Goal: Book appointment/travel/reservation

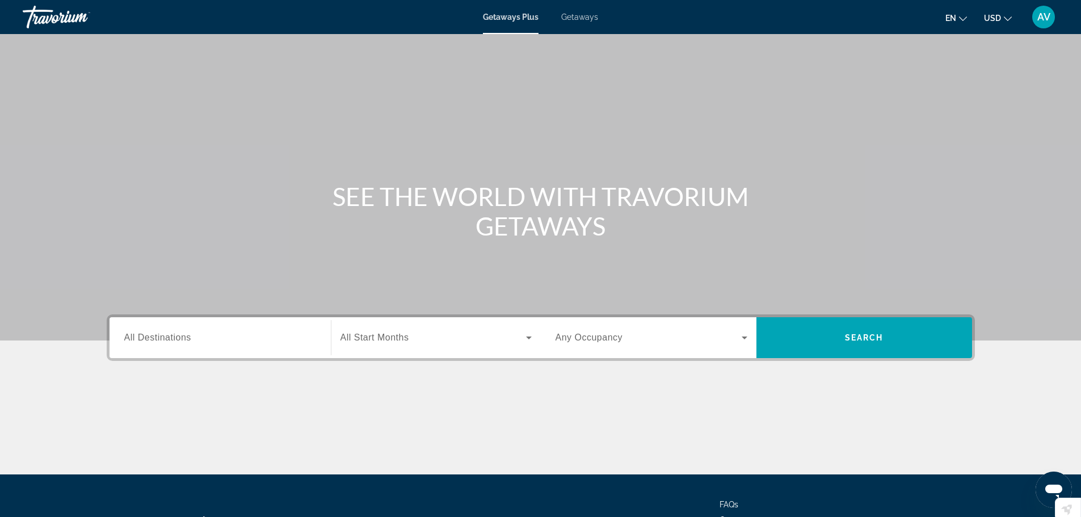
click at [250, 342] on input "Destination All Destinations" at bounding box center [220, 338] width 192 height 14
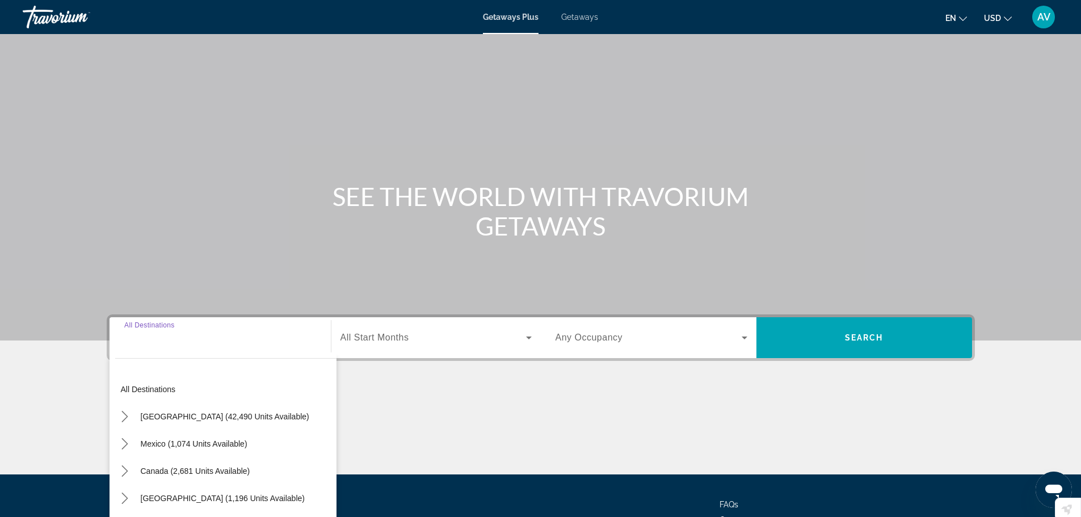
scroll to position [96, 0]
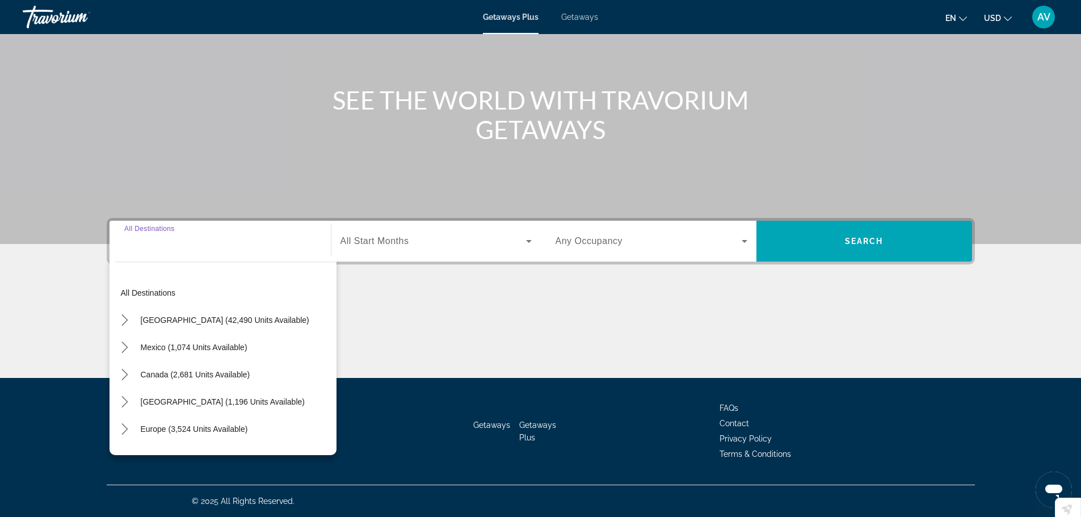
click at [149, 246] on input "Destination All Destinations" at bounding box center [220, 242] width 192 height 14
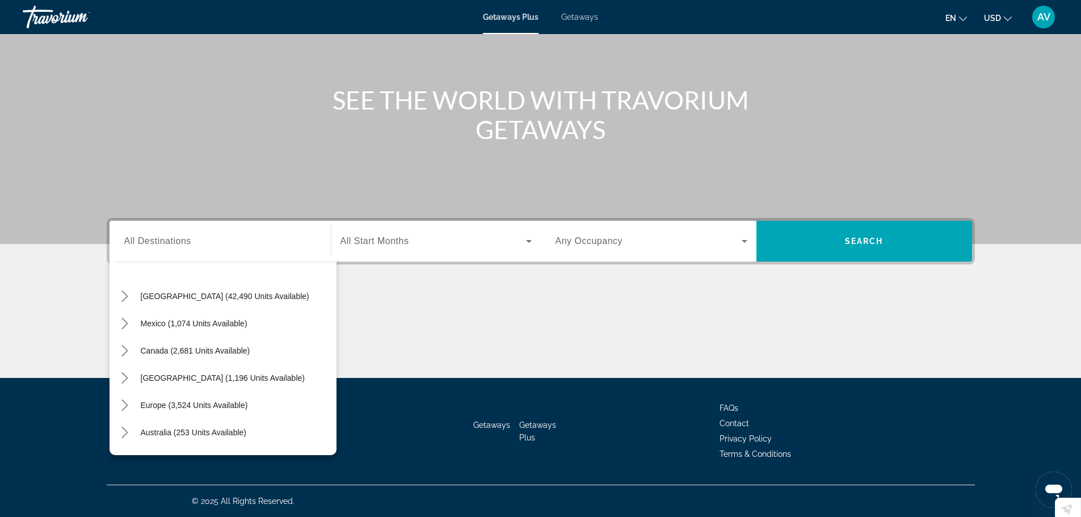
scroll to position [0, 0]
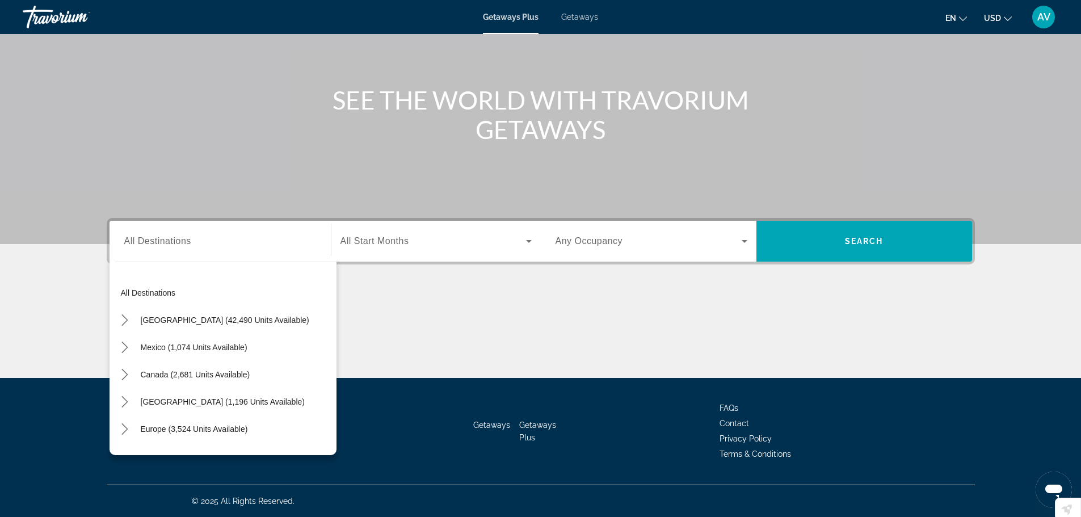
click at [152, 237] on span "All Destinations" at bounding box center [157, 241] width 67 height 10
click at [152, 237] on input "Destination All Destinations" at bounding box center [220, 242] width 192 height 14
click at [886, 133] on div "SEE THE WORLD WITH TRAVORIUM GETAWAYS" at bounding box center [541, 114] width 914 height 59
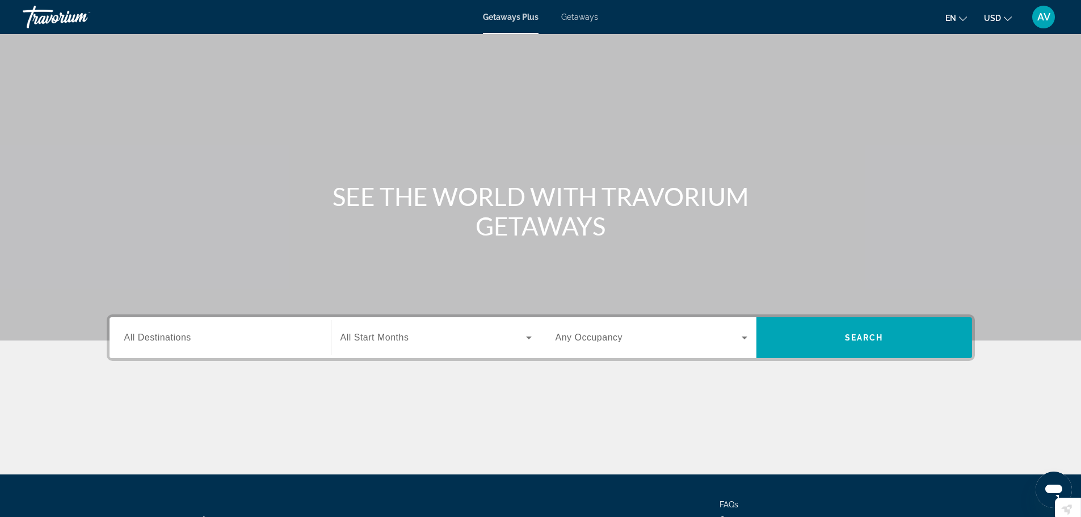
click at [510, 18] on span "Getaways Plus" at bounding box center [511, 16] width 56 height 9
click at [737, 335] on span "Search widget" at bounding box center [649, 338] width 186 height 14
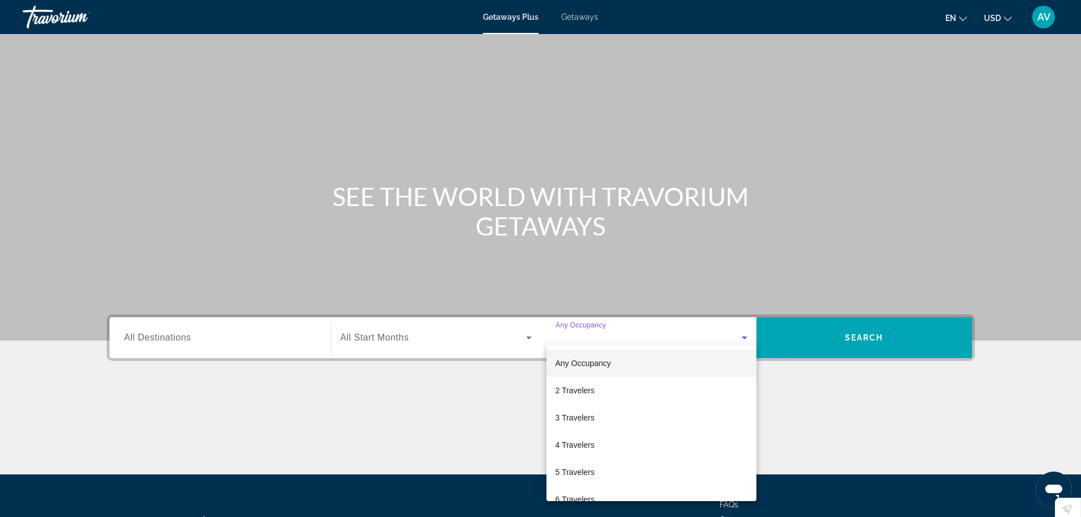
scroll to position [96, 0]
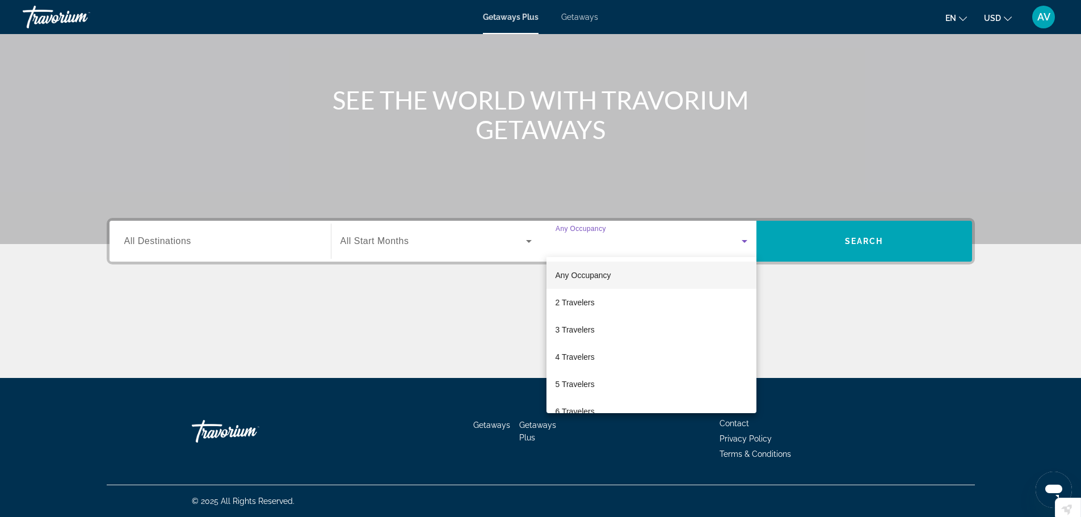
click at [851, 245] on div at bounding box center [540, 258] width 1081 height 517
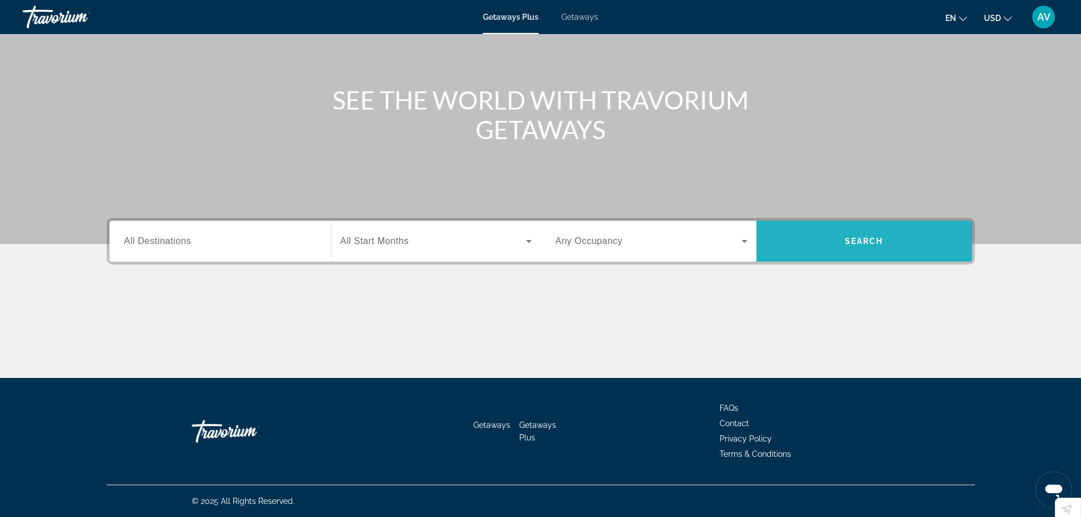
click at [857, 231] on span "Search" at bounding box center [865, 241] width 216 height 27
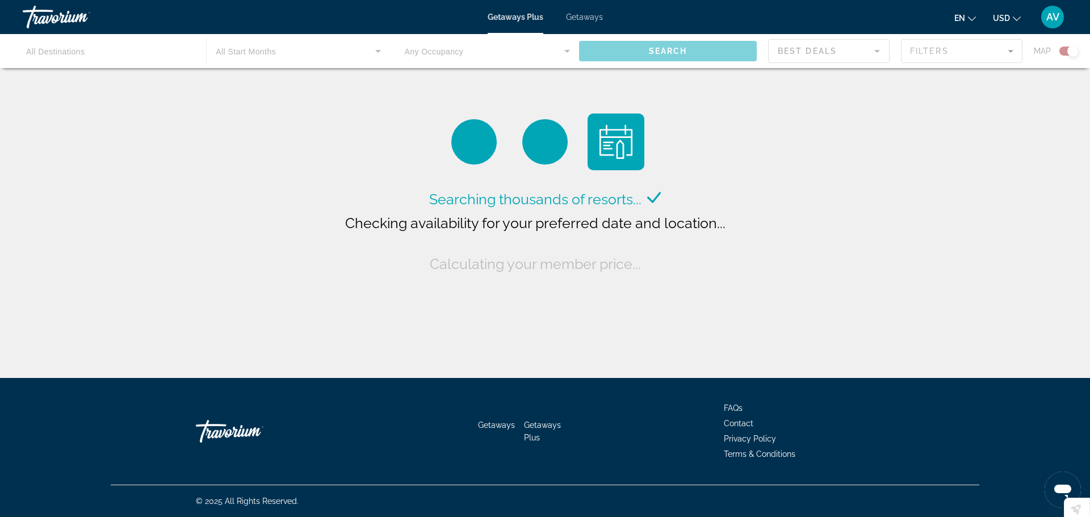
click at [61, 49] on div "Main content" at bounding box center [545, 51] width 1090 height 34
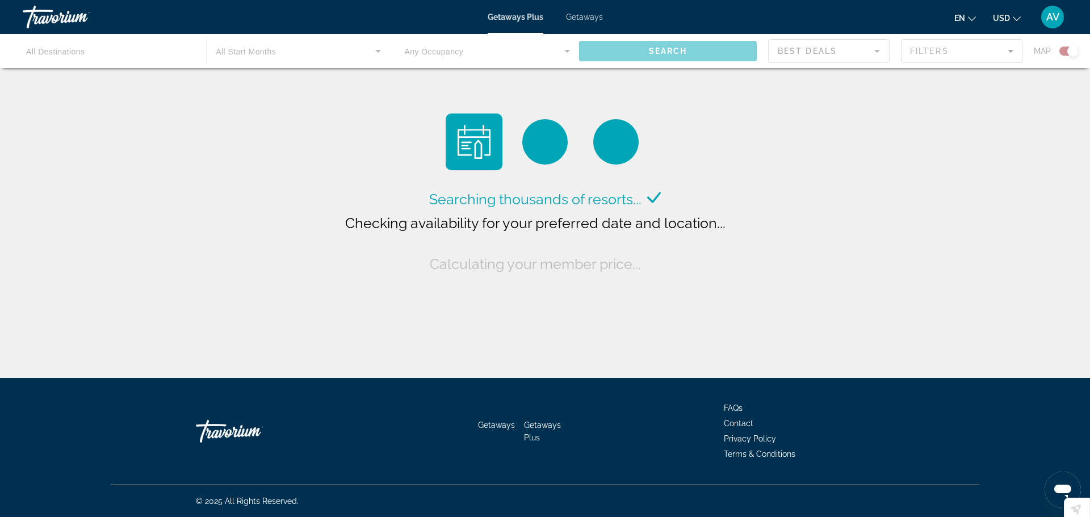
click at [48, 56] on div "Main content" at bounding box center [545, 51] width 1090 height 34
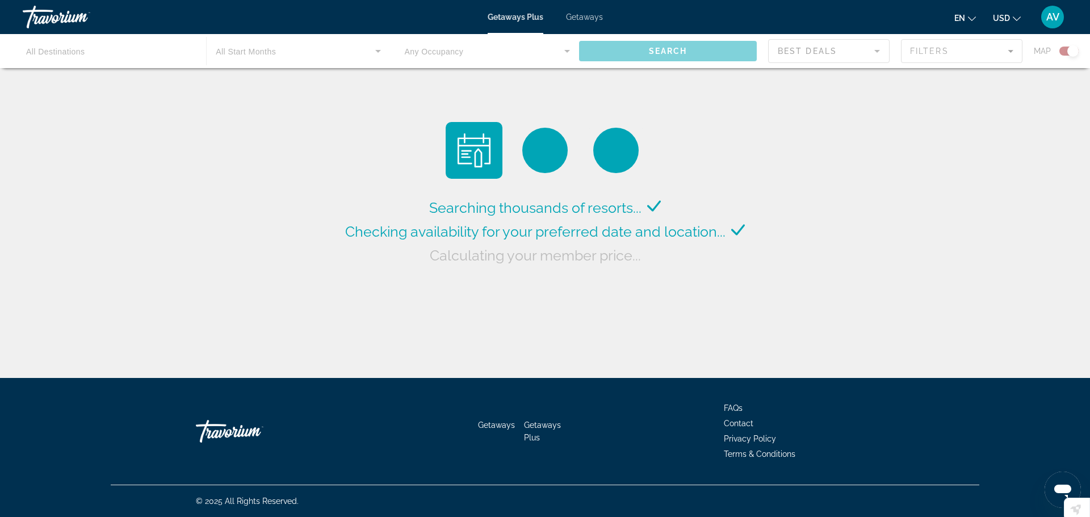
click at [48, 56] on div "Main content" at bounding box center [545, 51] width 1090 height 34
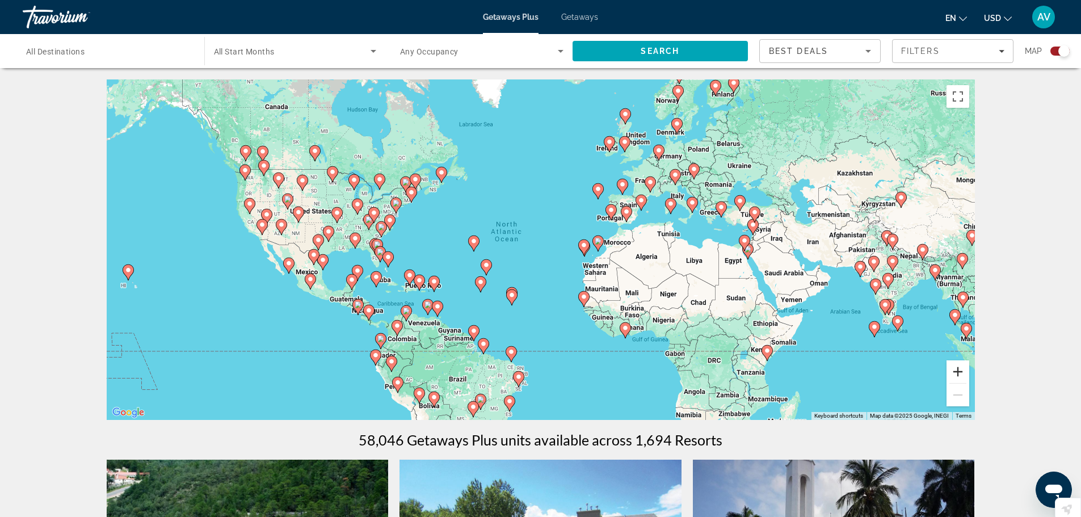
click at [963, 371] on button "Zoom in" at bounding box center [958, 371] width 23 height 23
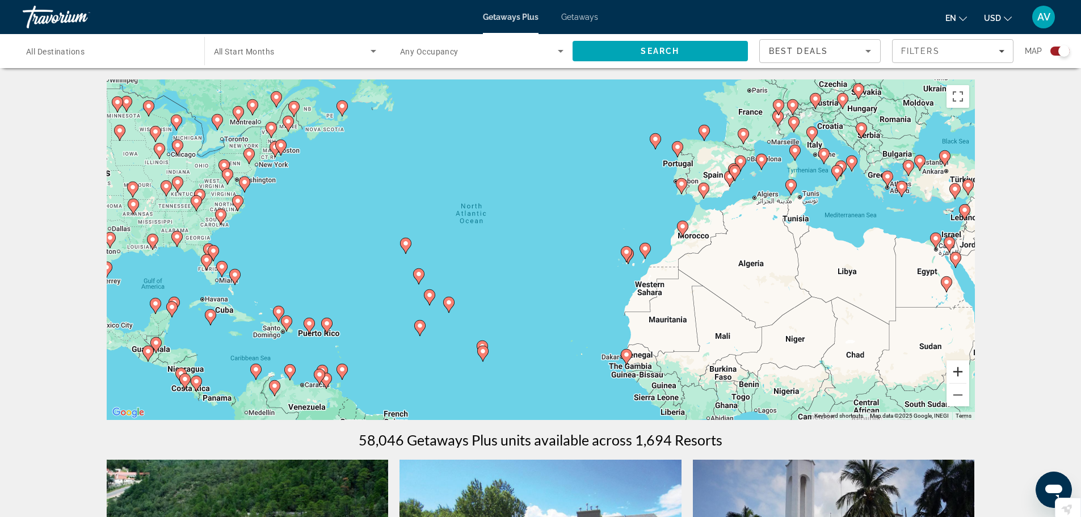
click at [963, 371] on button "Zoom in" at bounding box center [958, 371] width 23 height 23
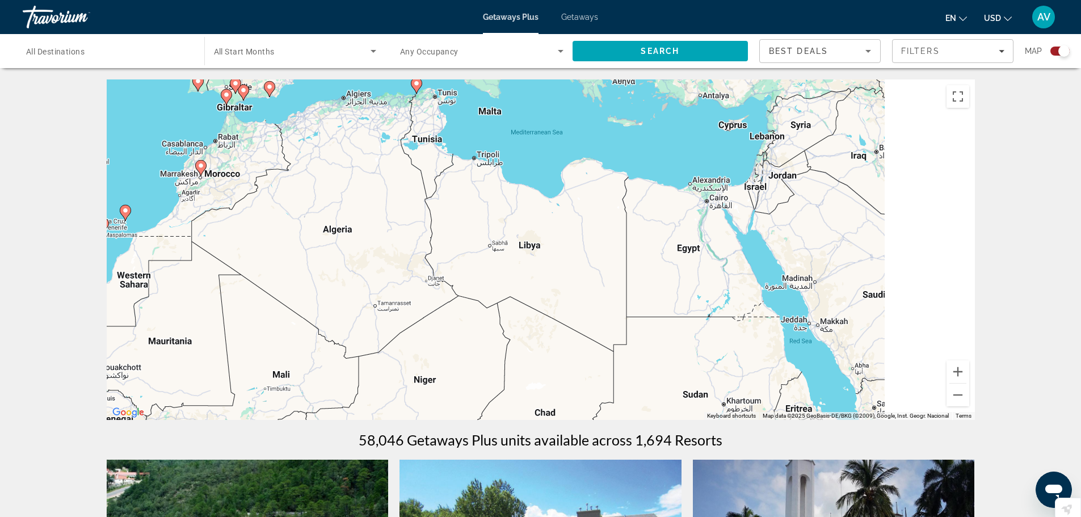
drag, startPoint x: 885, startPoint y: 339, endPoint x: 258, endPoint y: 292, distance: 629.0
click at [258, 292] on div "To activate drag with keyboard, press Alt + Enter. Once in keyboard drag state,…" at bounding box center [541, 249] width 868 height 341
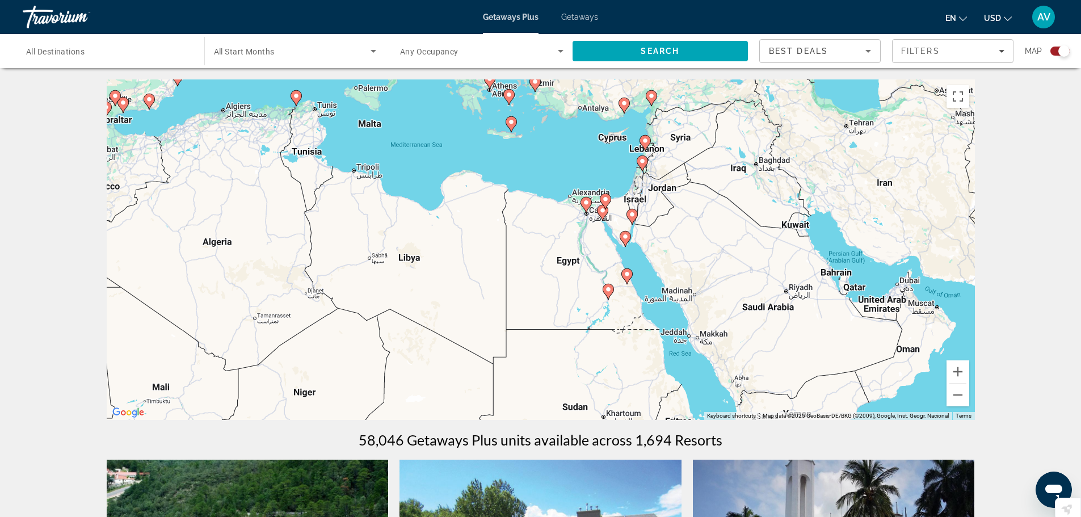
drag, startPoint x: 528, startPoint y: 275, endPoint x: 405, endPoint y: 290, distance: 124.1
click at [405, 290] on div "To activate drag with keyboard, press Alt + Enter. Once in keyboard drag state,…" at bounding box center [541, 249] width 868 height 341
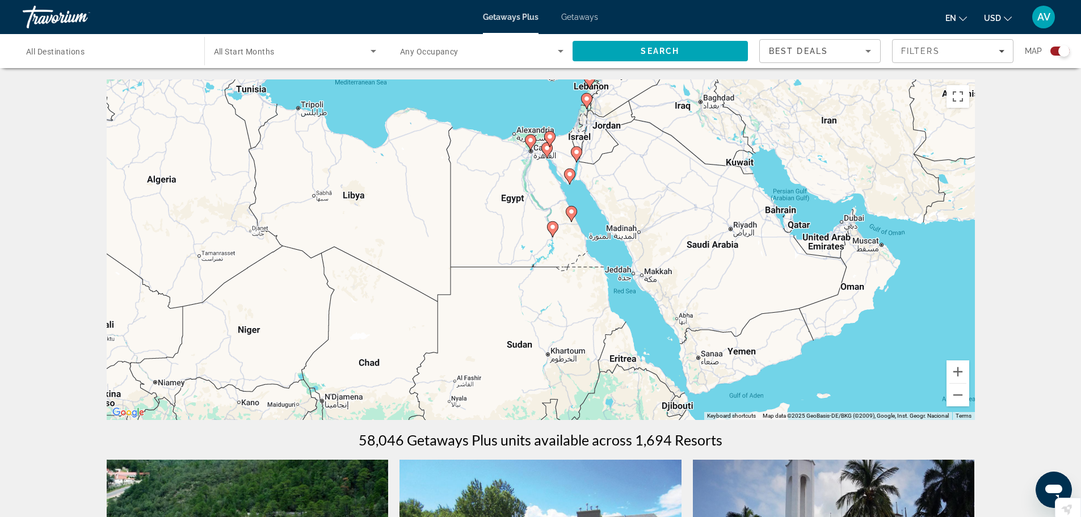
drag, startPoint x: 578, startPoint y: 334, endPoint x: 520, endPoint y: 269, distance: 86.8
click at [520, 269] on div "To activate drag with keyboard, press Alt + Enter. Once in keyboard drag state,…" at bounding box center [541, 249] width 868 height 341
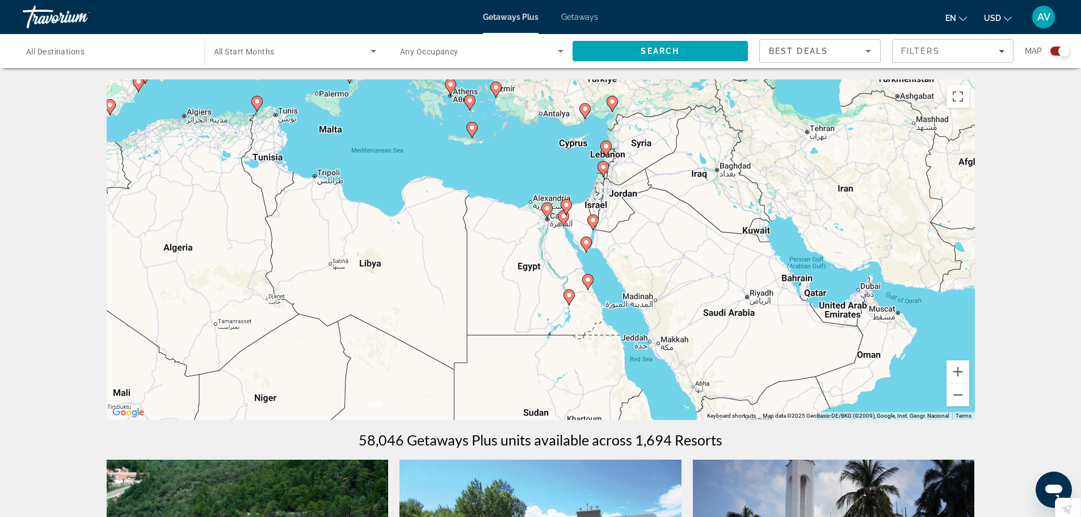
drag, startPoint x: 631, startPoint y: 245, endPoint x: 647, endPoint y: 314, distance: 71.7
click at [647, 314] on div "To activate drag with keyboard, press Alt + Enter. Once in keyboard drag state,…" at bounding box center [541, 249] width 868 height 341
click at [961, 368] on button "Zoom in" at bounding box center [958, 371] width 23 height 23
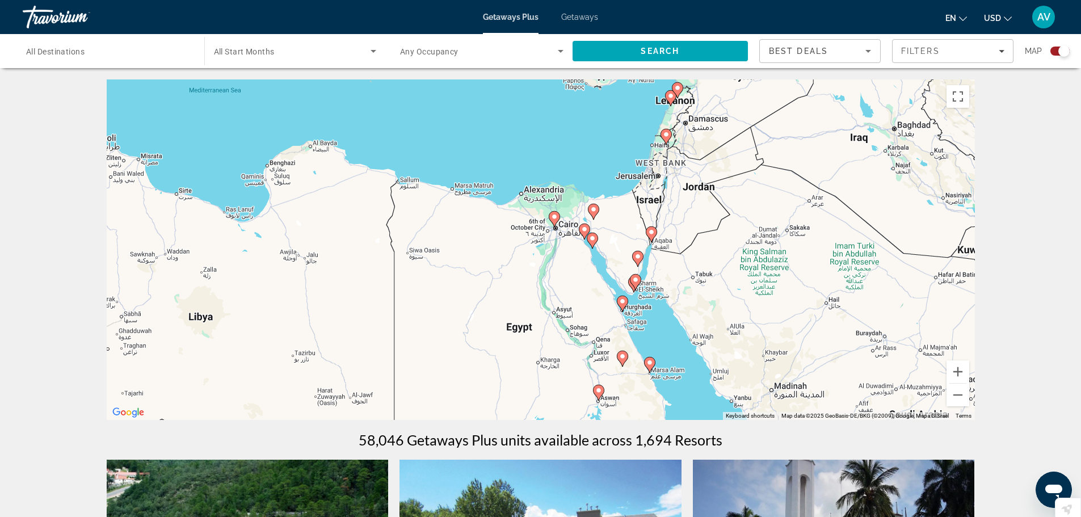
drag, startPoint x: 656, startPoint y: 292, endPoint x: 661, endPoint y: 345, distance: 52.4
click at [661, 345] on div "To activate drag with keyboard, press Alt + Enter. Once in keyboard drag state,…" at bounding box center [541, 249] width 868 height 341
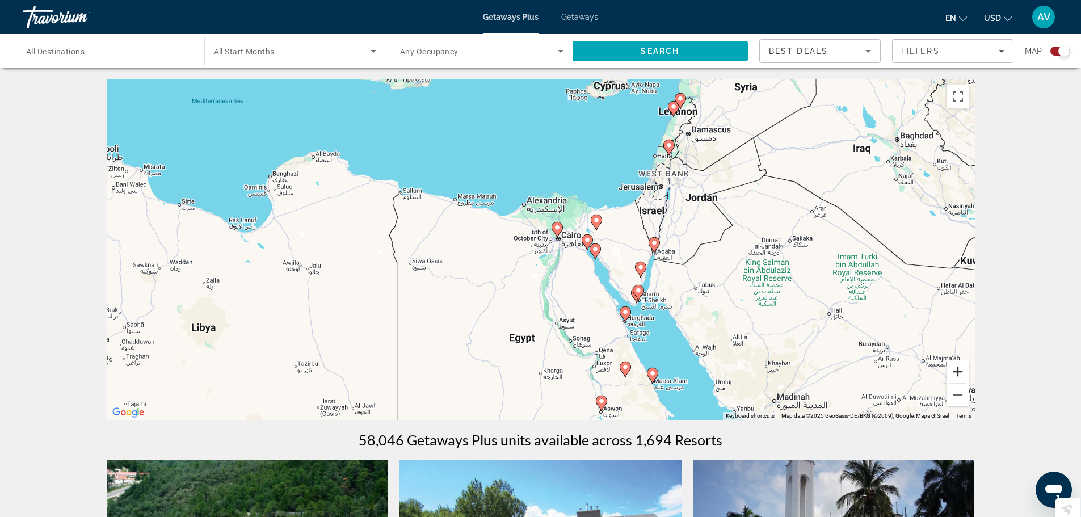
click at [962, 368] on button "Zoom in" at bounding box center [958, 371] width 23 height 23
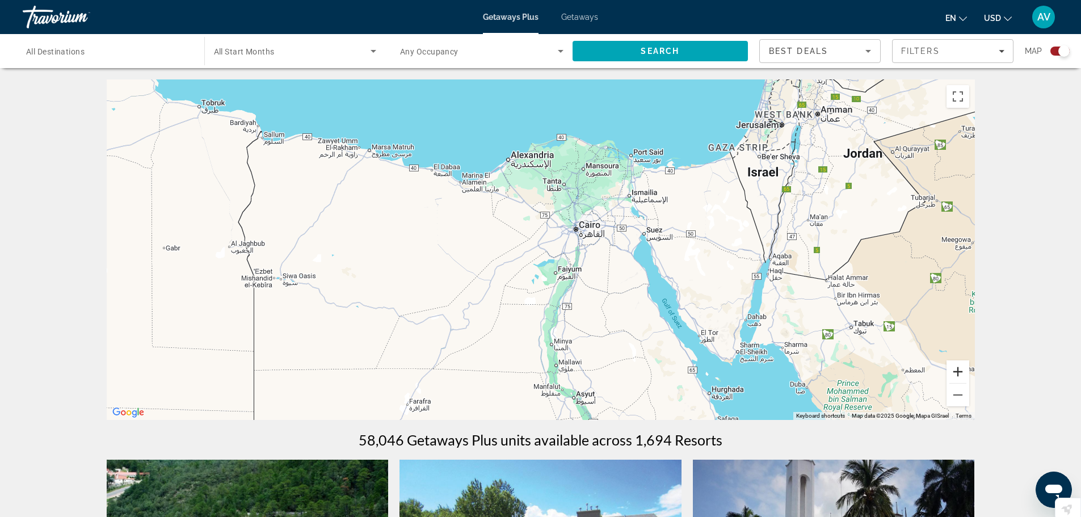
click at [959, 368] on button "Zoom in" at bounding box center [958, 371] width 23 height 23
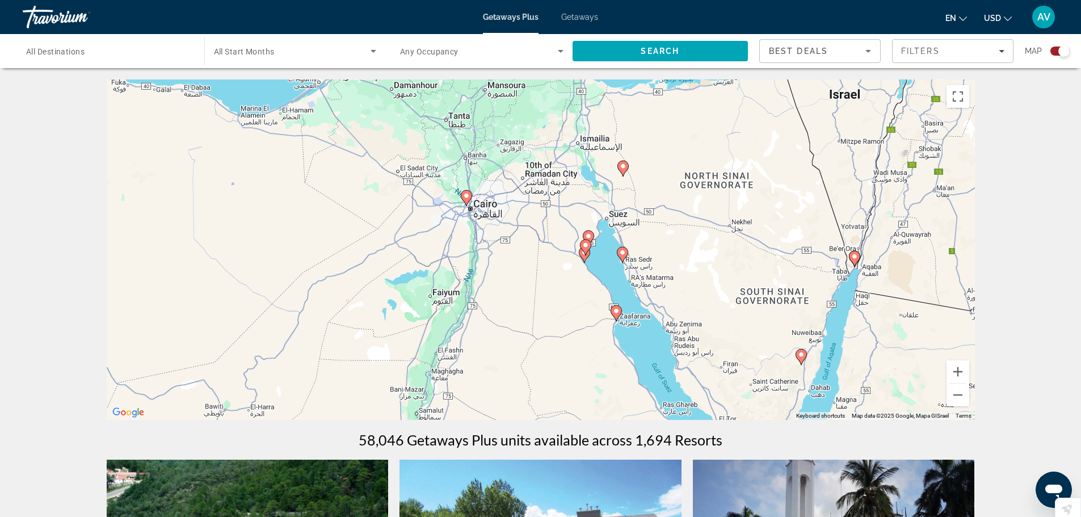
drag, startPoint x: 809, startPoint y: 342, endPoint x: 646, endPoint y: 343, distance: 162.3
click at [646, 343] on div "To activate drag with keyboard, press Alt + Enter. Once in keyboard drag state,…" at bounding box center [541, 249] width 868 height 341
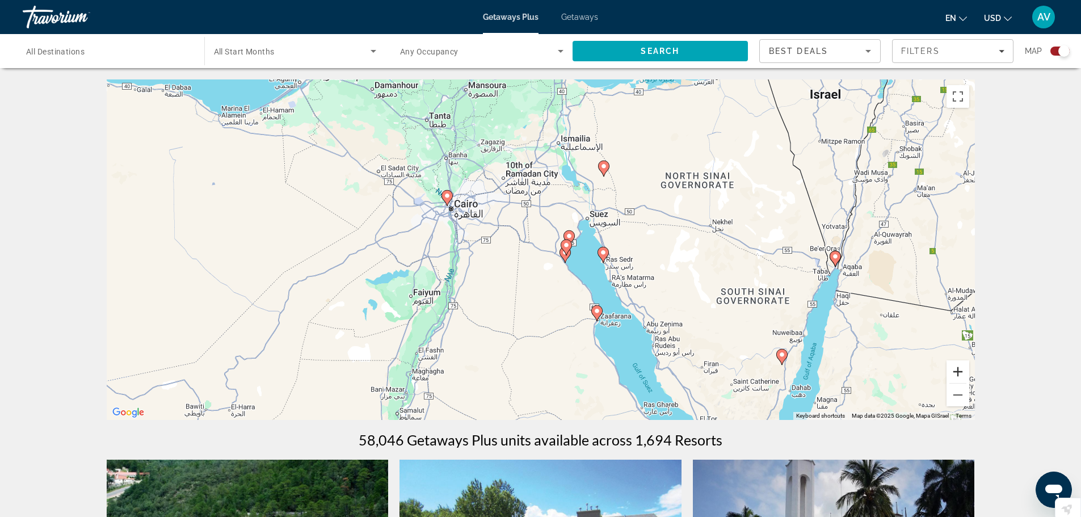
click at [955, 367] on button "Zoom in" at bounding box center [958, 371] width 23 height 23
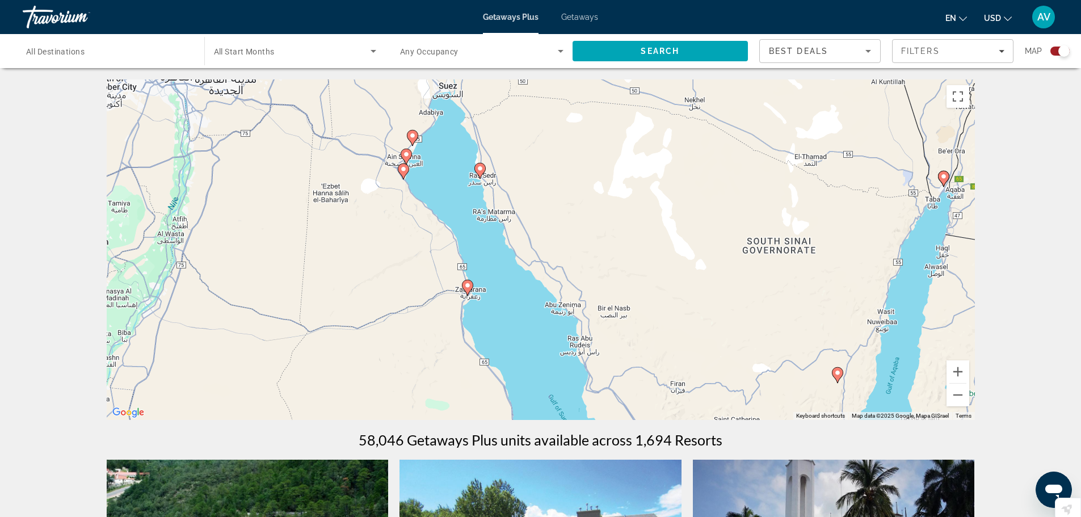
drag, startPoint x: 717, startPoint y: 367, endPoint x: 528, endPoint y: 270, distance: 213.2
click at [528, 270] on div "To activate drag with keyboard, press Alt + Enter. Once in keyboard drag state,…" at bounding box center [541, 249] width 868 height 341
click at [962, 364] on button "Zoom in" at bounding box center [958, 371] width 23 height 23
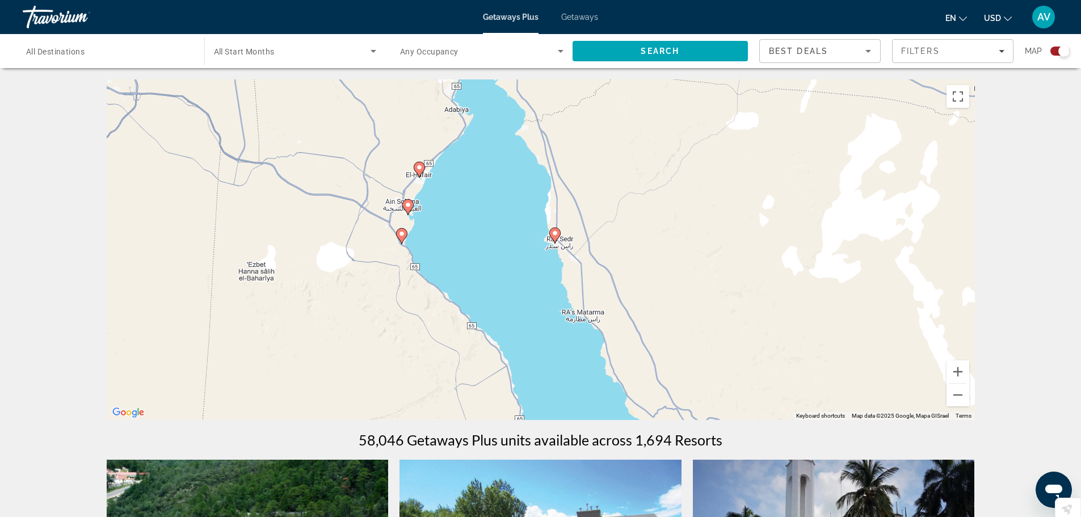
drag, startPoint x: 456, startPoint y: 255, endPoint x: 593, endPoint y: 391, distance: 193.5
click at [593, 391] on div "To activate drag with keyboard, press Alt + Enter. Once in keyboard drag state,…" at bounding box center [541, 249] width 868 height 341
click at [639, 49] on span "Search" at bounding box center [661, 50] width 176 height 27
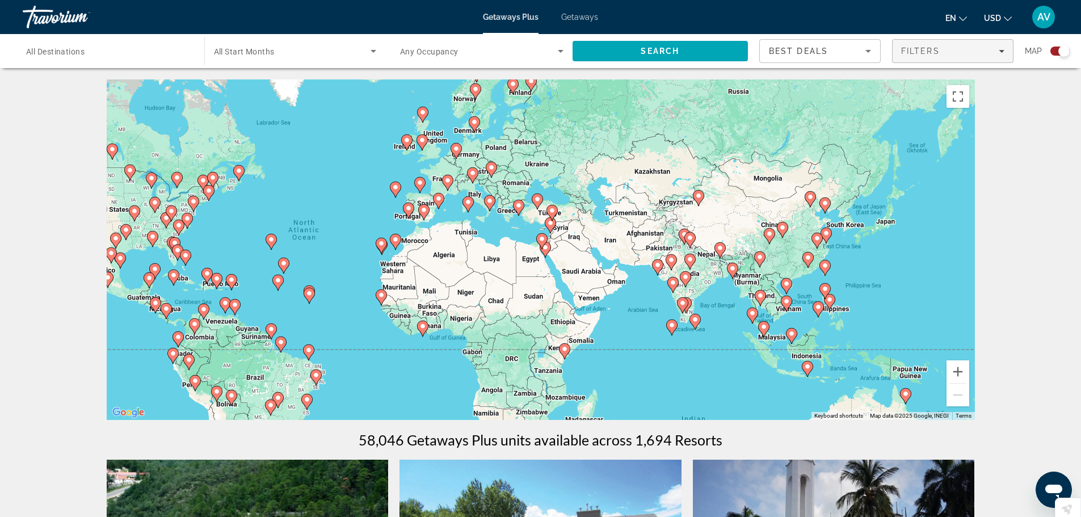
click at [968, 48] on div "Filters" at bounding box center [952, 51] width 103 height 9
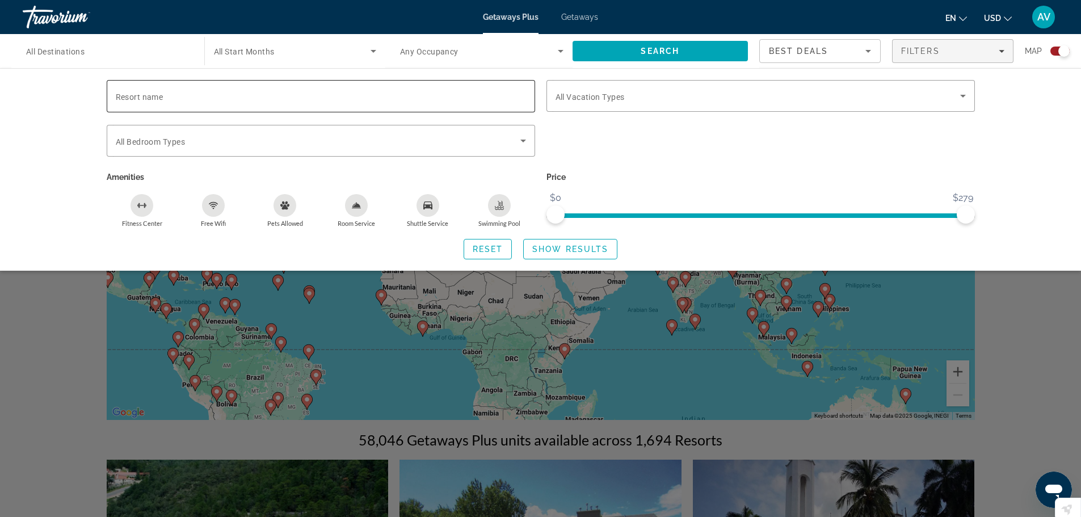
click at [183, 98] on input "Resort name" at bounding box center [321, 97] width 410 height 14
type input "**********"
click at [570, 243] on span "Search widget" at bounding box center [570, 249] width 93 height 27
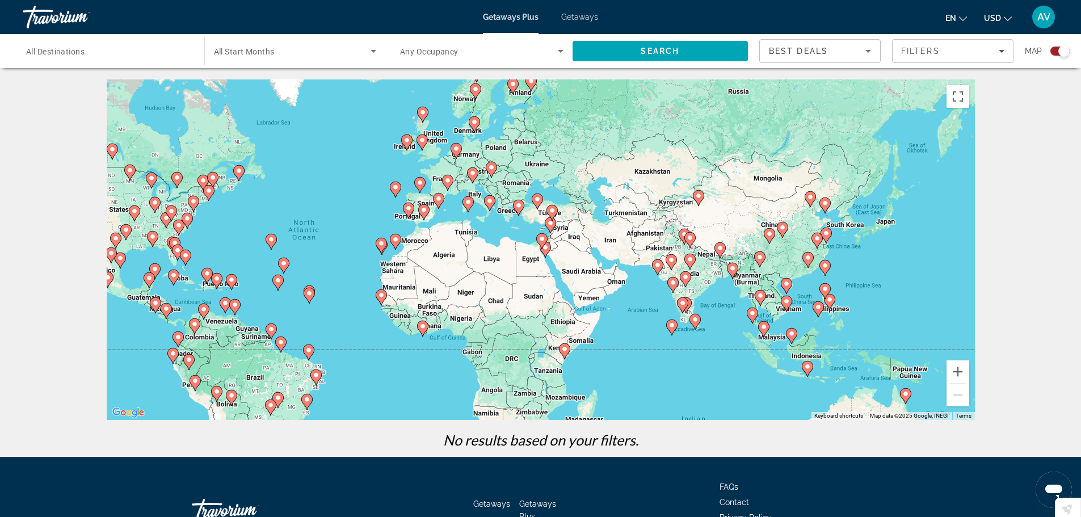
click at [63, 50] on span "All Destinations" at bounding box center [55, 51] width 58 height 9
click at [63, 50] on input "Destination All Destinations" at bounding box center [107, 52] width 163 height 14
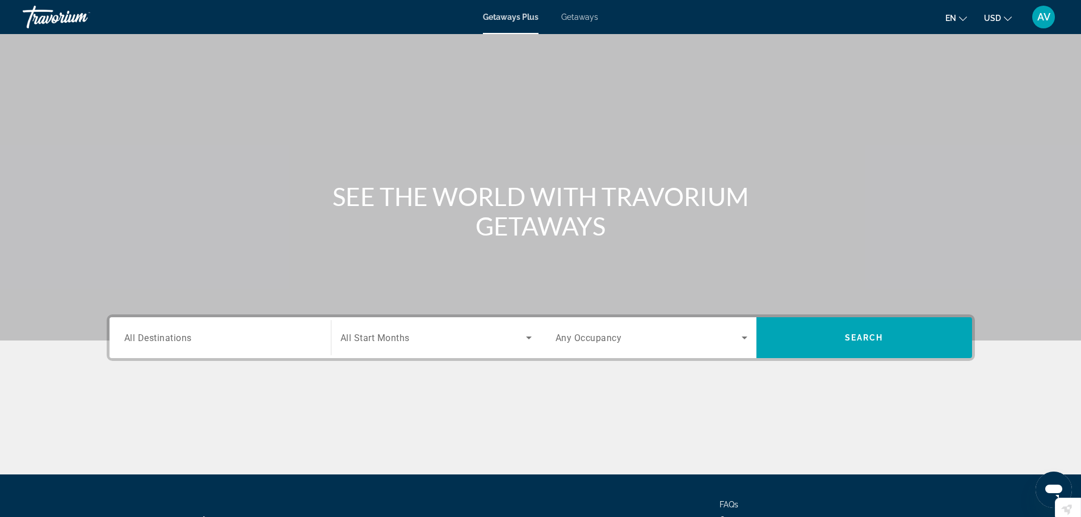
click at [582, 6] on div "Getaways Plus Getaways en English Español Français Italiano Português русский U…" at bounding box center [540, 17] width 1081 height 30
click at [581, 13] on span "Getaways" at bounding box center [579, 16] width 37 height 9
click at [158, 341] on span "All Destinations" at bounding box center [158, 337] width 68 height 11
click at [158, 341] on input "Destination All Destinations" at bounding box center [220, 338] width 192 height 14
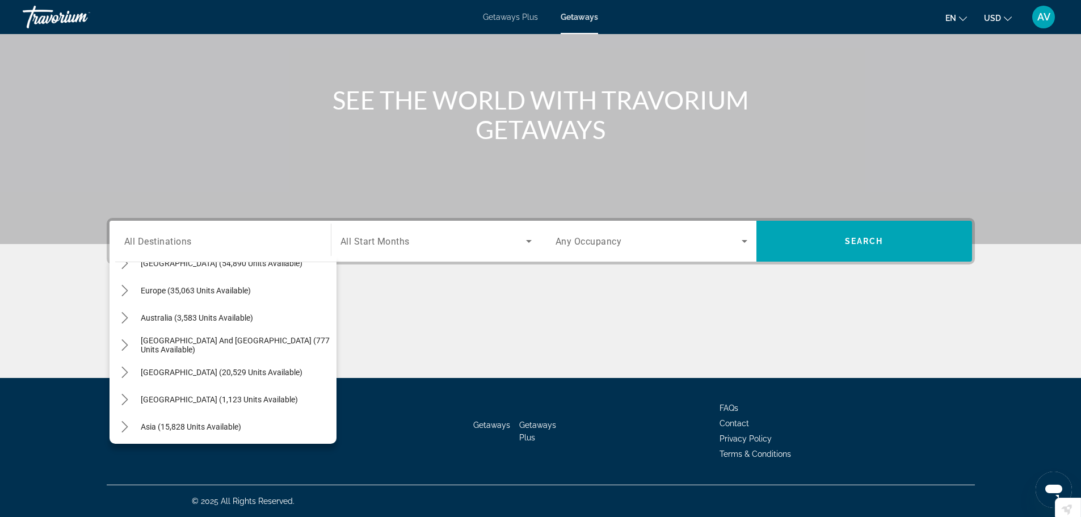
scroll to position [103, 0]
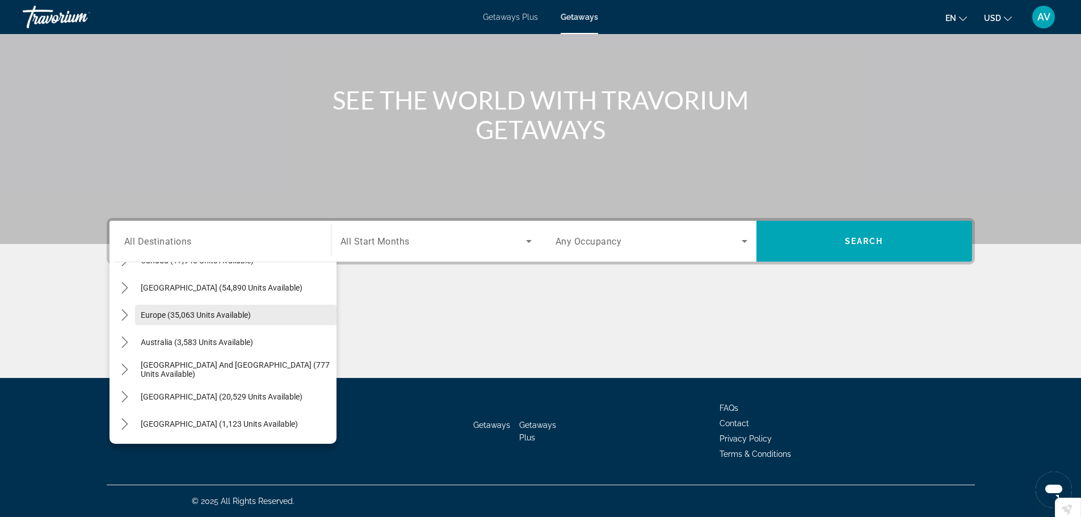
click at [241, 314] on span "Europe (35,063 units available)" at bounding box center [196, 314] width 110 height 9
type input "**********"
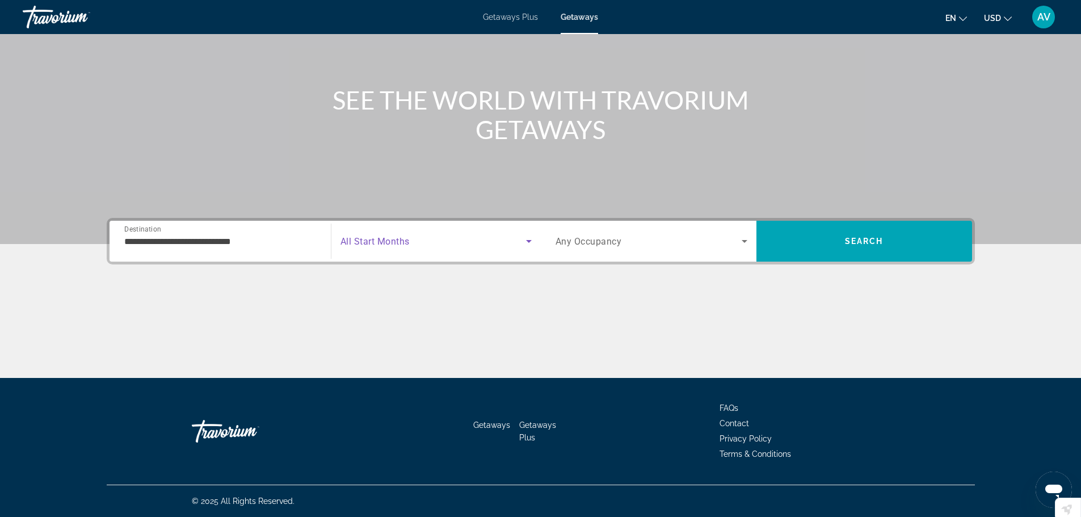
click at [530, 238] on icon "Search widget" at bounding box center [529, 241] width 14 height 14
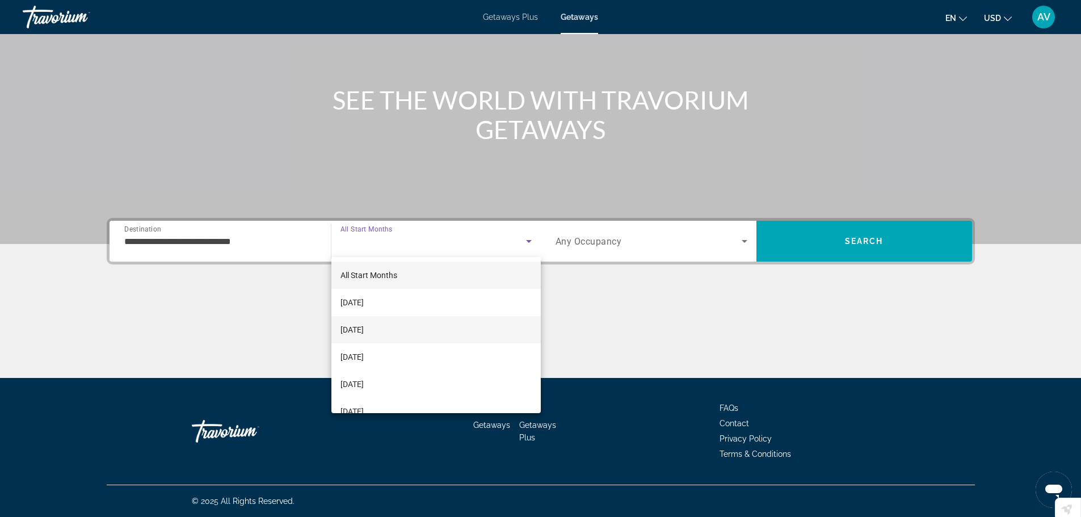
click at [364, 326] on span "[DATE]" at bounding box center [352, 330] width 23 height 14
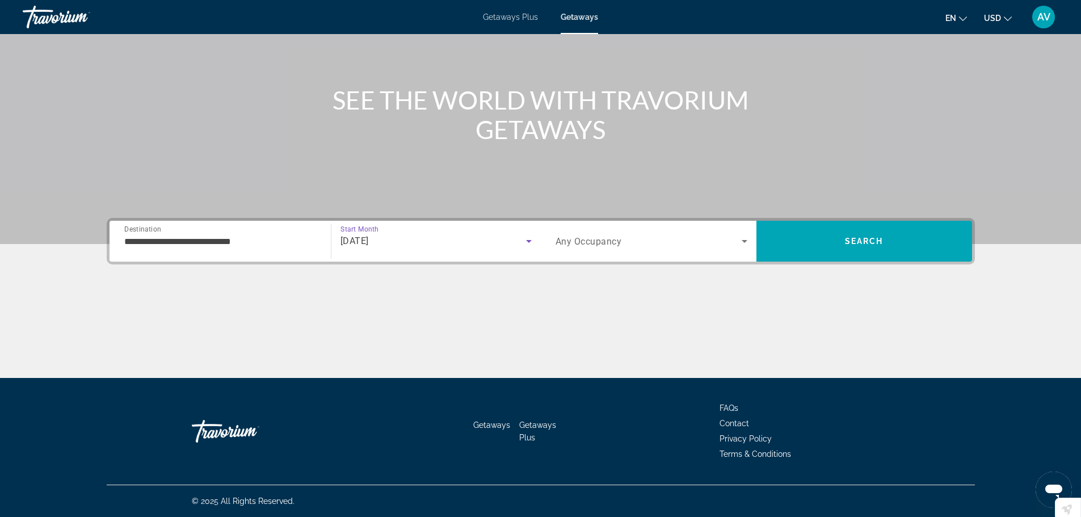
click at [746, 238] on icon "Search widget" at bounding box center [745, 241] width 14 height 14
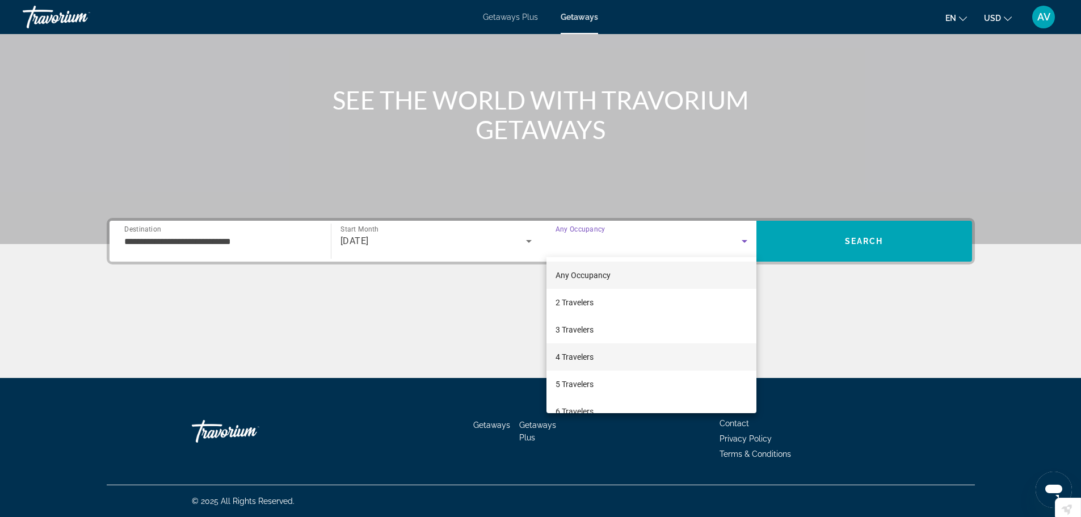
click at [582, 355] on span "4 Travelers" at bounding box center [575, 357] width 38 height 14
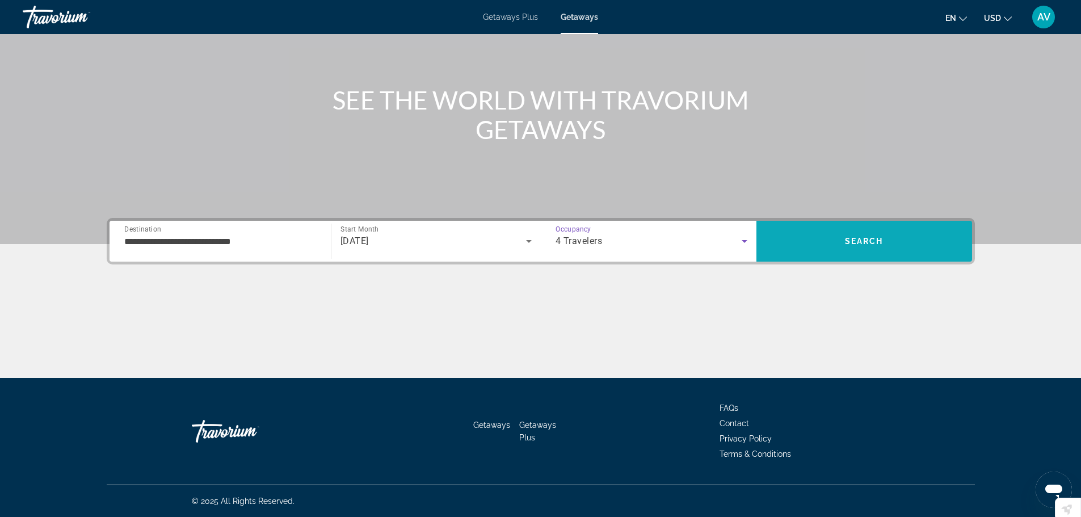
click at [879, 244] on span "Search" at bounding box center [864, 241] width 39 height 9
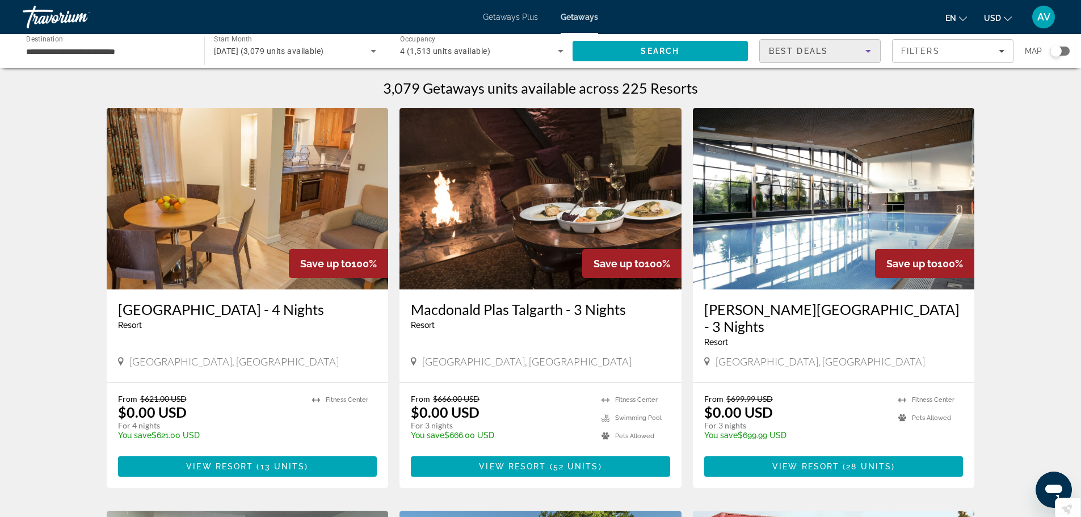
click at [871, 49] on icon "Sort by" at bounding box center [869, 51] width 14 height 14
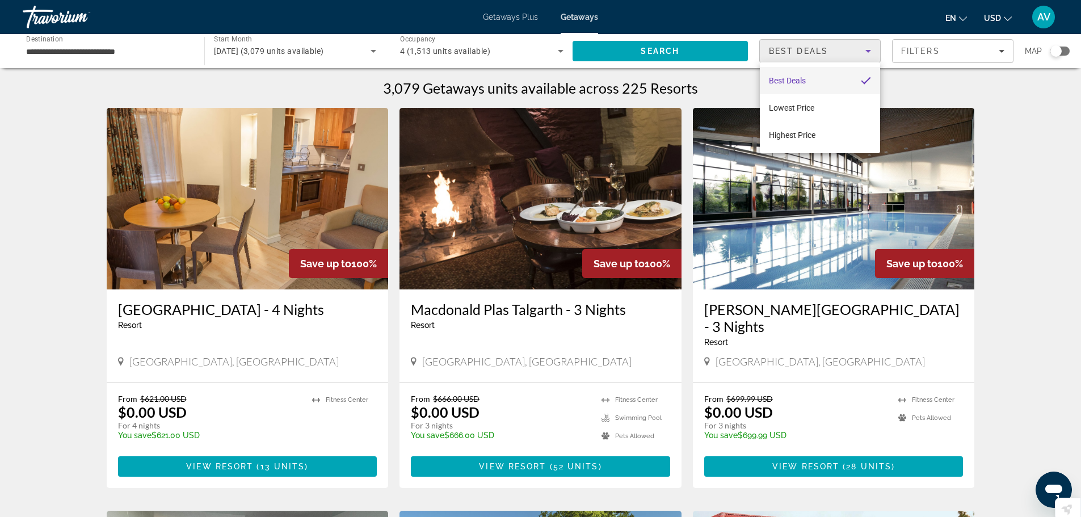
click at [688, 51] on div at bounding box center [540, 258] width 1081 height 517
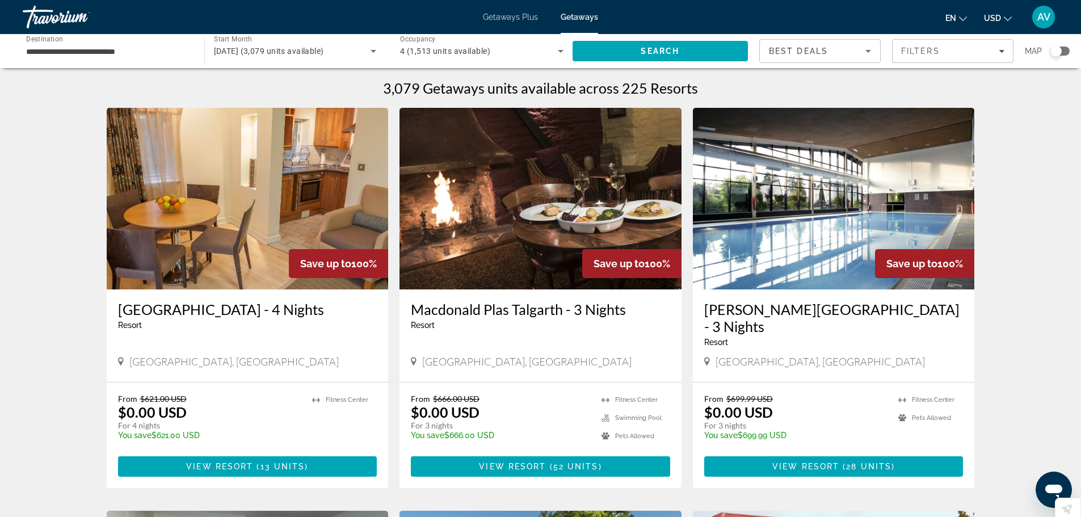
click at [1059, 49] on div "Search widget" at bounding box center [1056, 50] width 11 height 11
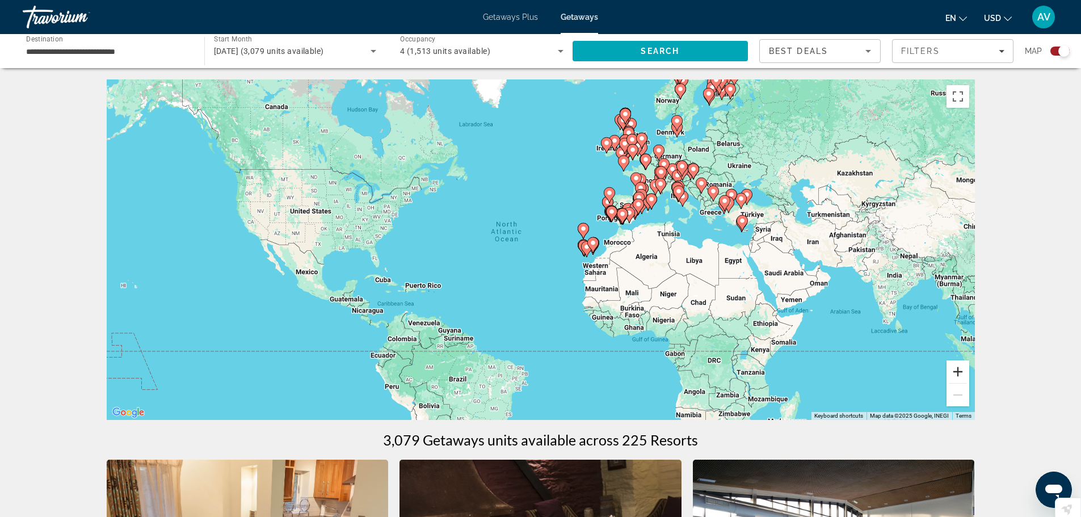
click at [954, 372] on button "Zoom in" at bounding box center [958, 371] width 23 height 23
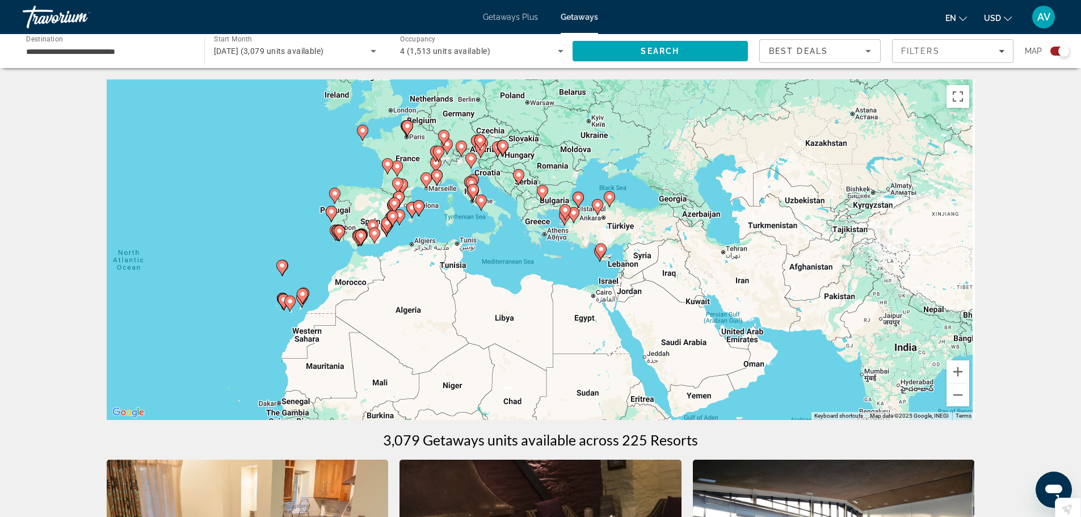
drag, startPoint x: 843, startPoint y: 310, endPoint x: 529, endPoint y: 352, distance: 316.6
click at [529, 352] on div "To activate drag with keyboard, press Alt + Enter. Once in keyboard drag state,…" at bounding box center [541, 249] width 868 height 341
click at [959, 369] on button "Zoom in" at bounding box center [958, 371] width 23 height 23
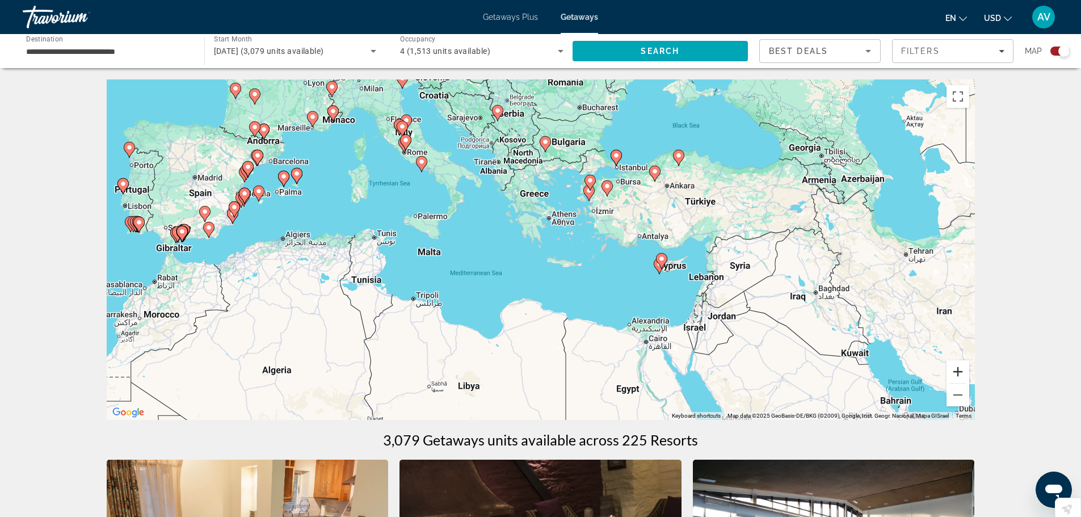
click at [959, 369] on button "Zoom in" at bounding box center [958, 371] width 23 height 23
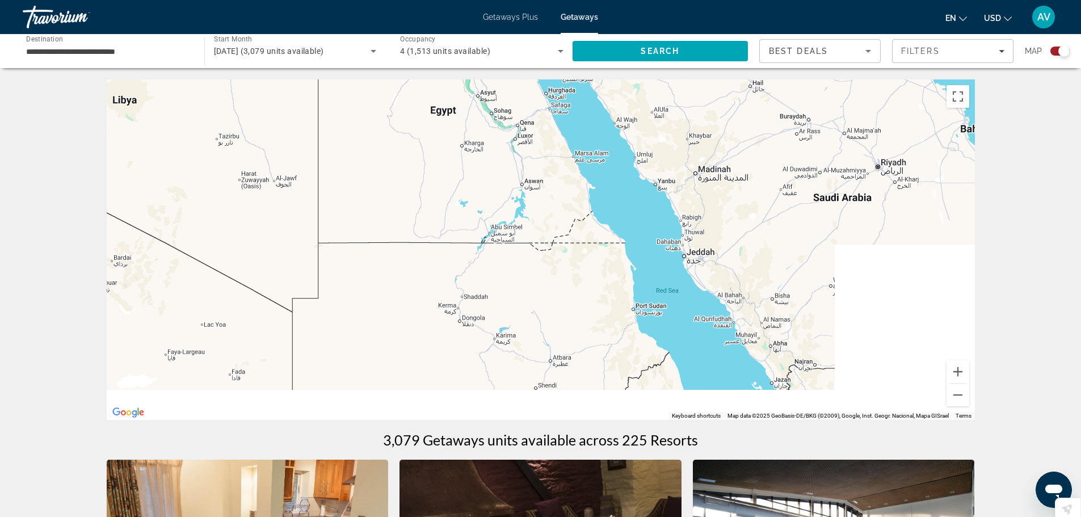
drag, startPoint x: 725, startPoint y: 337, endPoint x: 450, endPoint y: -69, distance: 489.9
click at [450, 0] on html "**********" at bounding box center [540, 258] width 1081 height 517
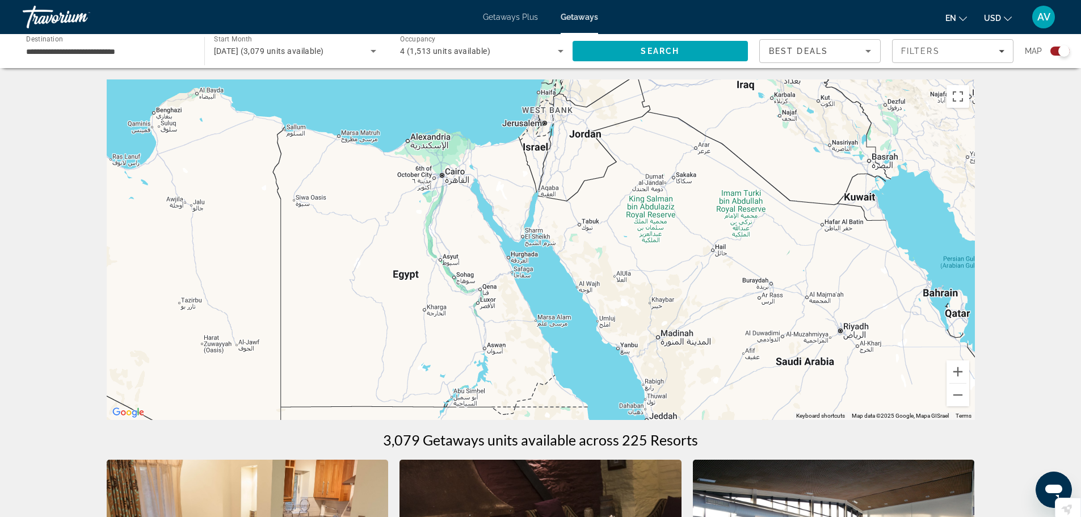
drag, startPoint x: 668, startPoint y: 228, endPoint x: 689, endPoint y: 426, distance: 199.8
click at [132, 58] on div "**********" at bounding box center [107, 51] width 163 height 32
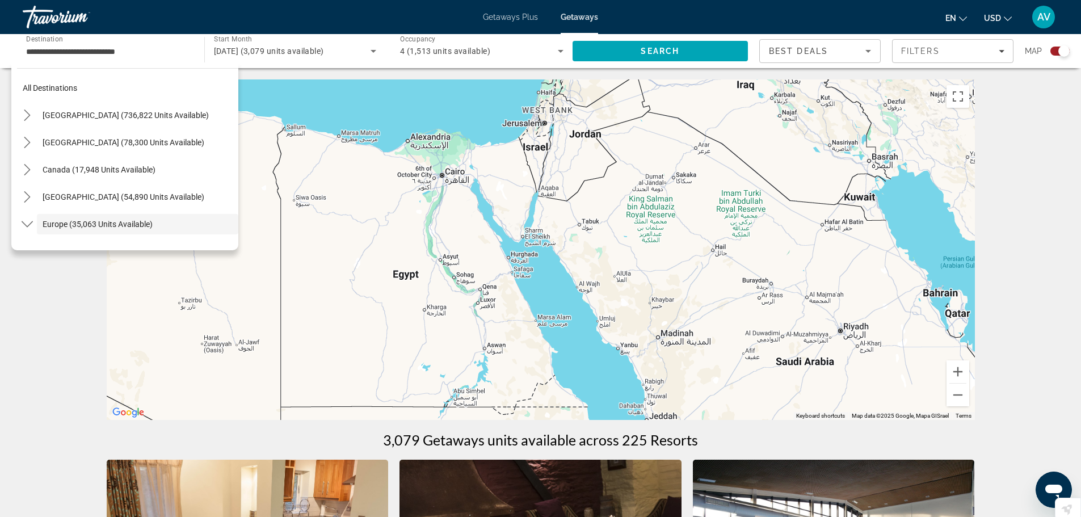
click at [88, 65] on div "All destinations [GEOGRAPHIC_DATA] (736,822 units available) [GEOGRAPHIC_DATA] …" at bounding box center [124, 156] width 227 height 188
click at [122, 117] on span "[GEOGRAPHIC_DATA] (736,822 units available)" at bounding box center [126, 115] width 166 height 9
type input "**********"
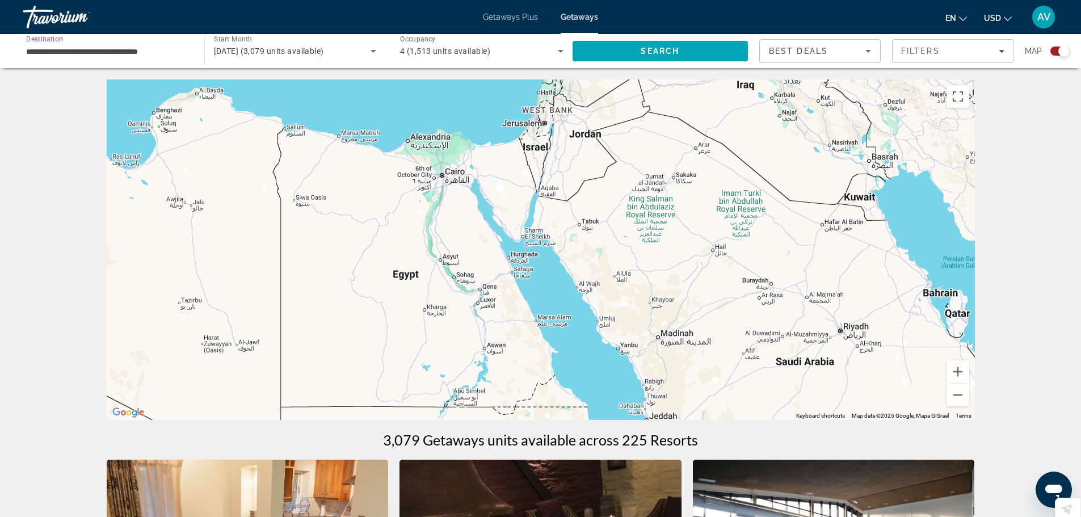
click at [128, 47] on input "**********" at bounding box center [107, 52] width 163 height 14
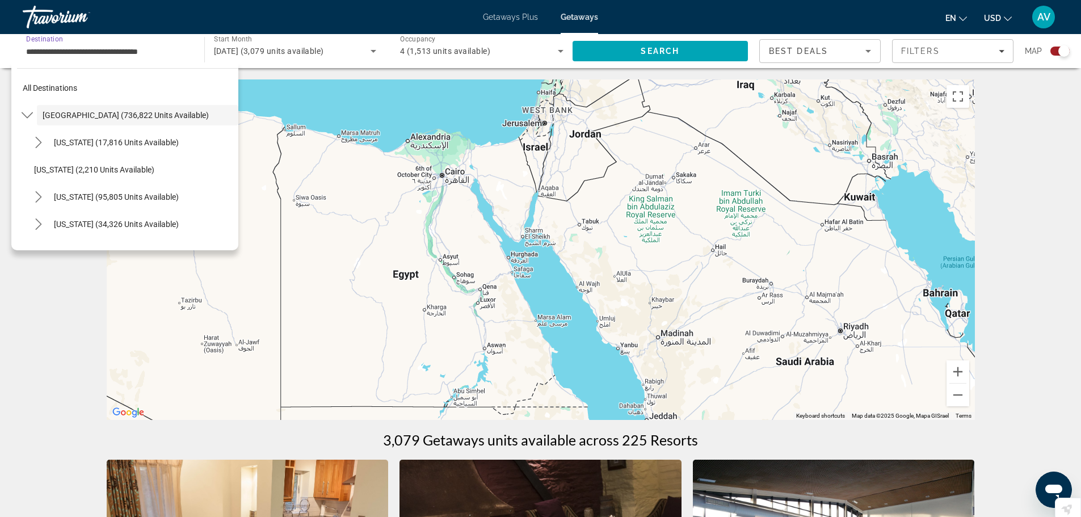
click at [74, 51] on input "**********" at bounding box center [107, 52] width 163 height 14
click at [55, 49] on input "**********" at bounding box center [107, 52] width 163 height 14
click at [39, 51] on input "**********" at bounding box center [107, 52] width 163 height 14
click at [25, 108] on mat-icon "Toggle United States (736,822 units available) submenu" at bounding box center [27, 116] width 20 height 20
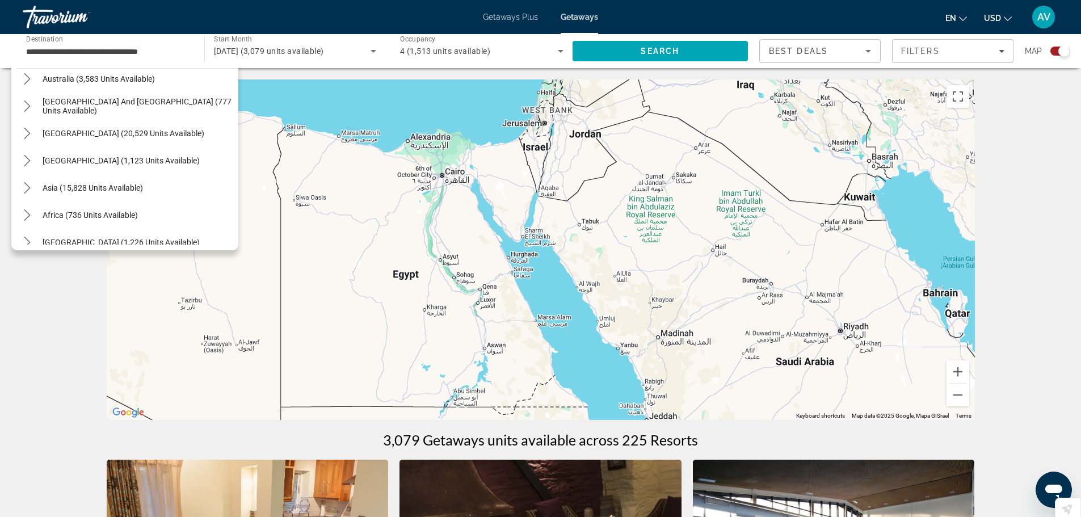
scroll to position [838, 0]
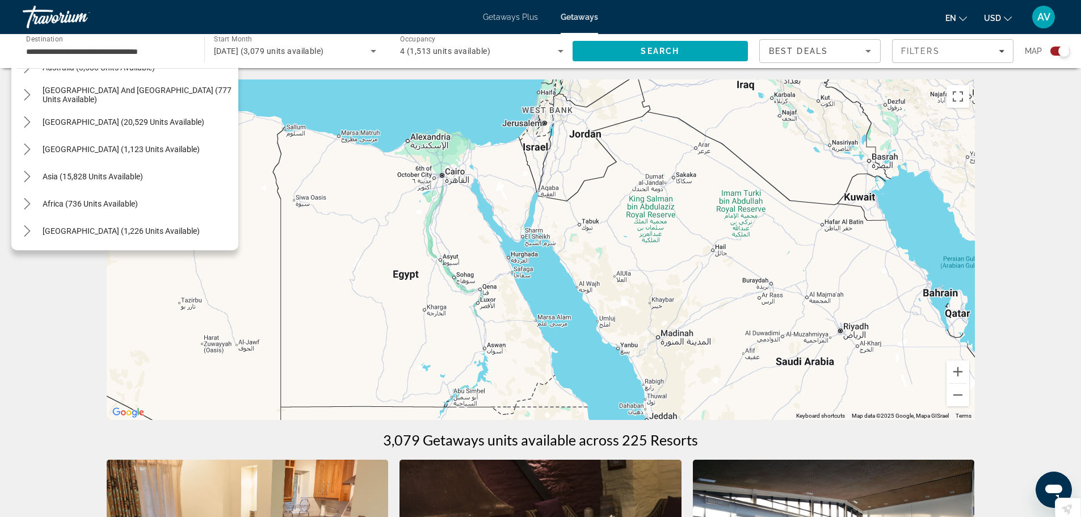
click at [107, 49] on input "**********" at bounding box center [107, 52] width 163 height 14
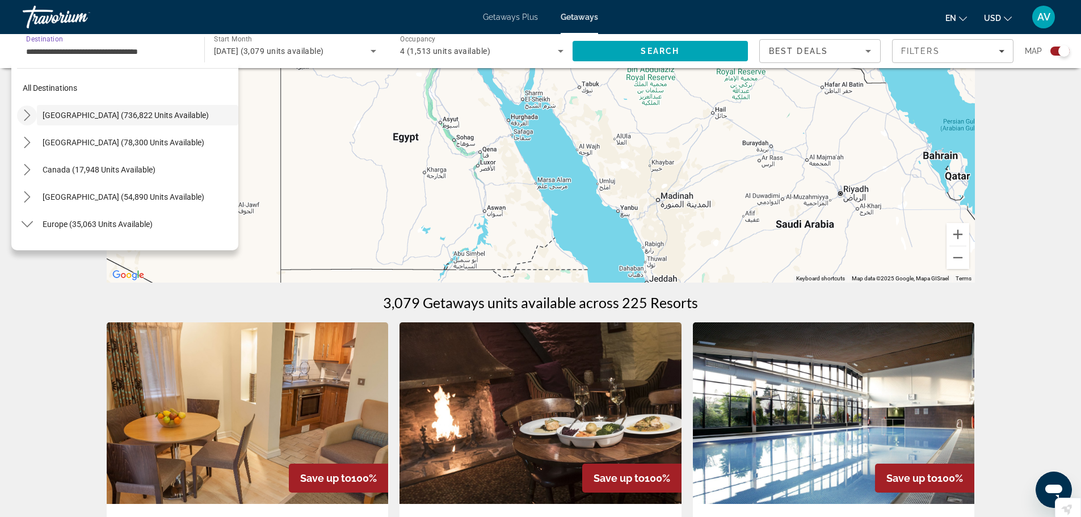
scroll to position [245, 0]
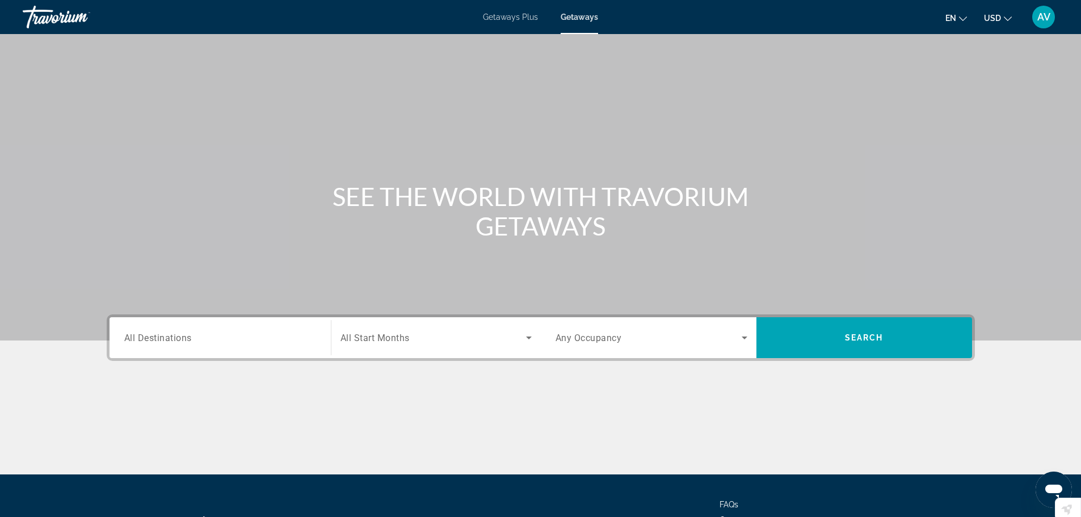
click at [514, 21] on span "Getaways Plus" at bounding box center [510, 16] width 55 height 9
click at [1007, 19] on icon "Change currency" at bounding box center [1008, 19] width 8 height 8
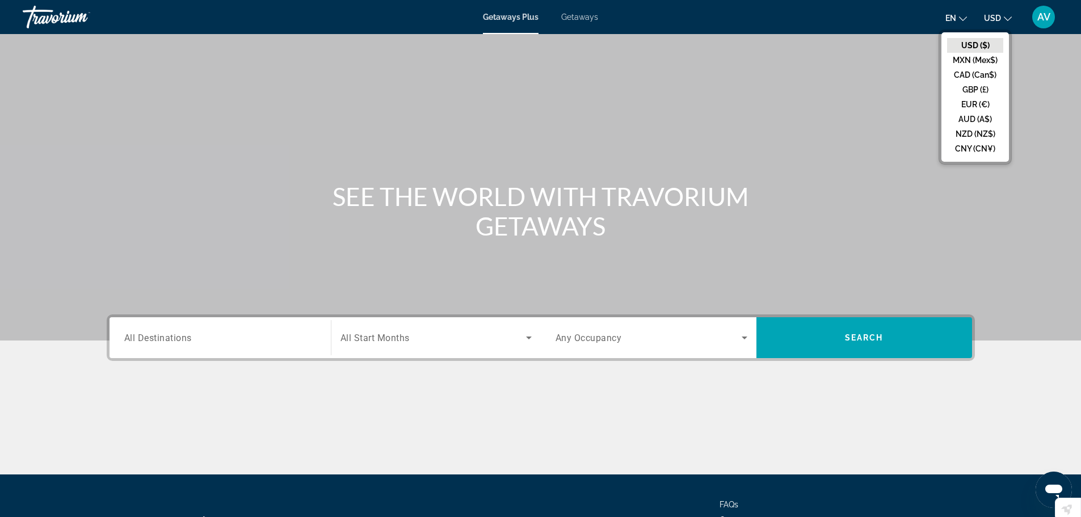
click at [1007, 19] on icon "Change currency" at bounding box center [1008, 19] width 8 height 8
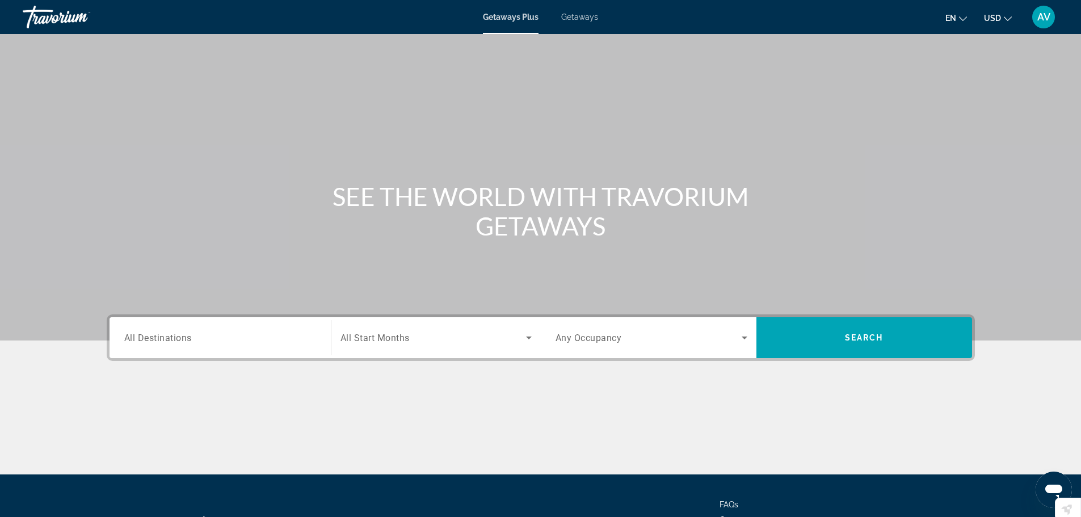
click at [577, 14] on span "Getaways" at bounding box center [579, 16] width 37 height 9
click at [36, 22] on div "Travorium" at bounding box center [80, 17] width 114 height 30
click at [38, 21] on div "Travorium" at bounding box center [80, 17] width 114 height 30
click at [503, 16] on span "Getaways Plus" at bounding box center [510, 16] width 55 height 9
click at [586, 16] on span "Getaways" at bounding box center [579, 16] width 37 height 9
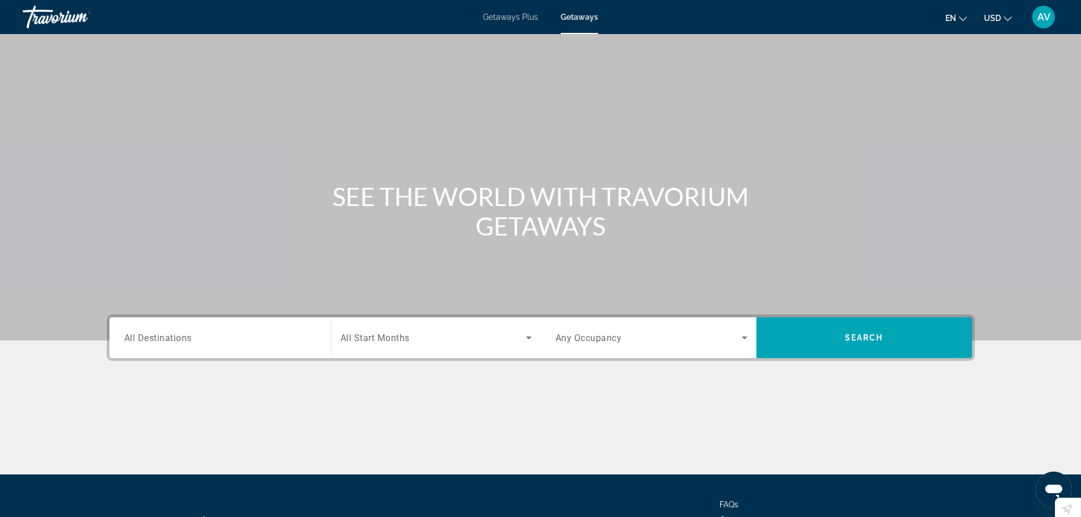
click at [580, 14] on span "Getaways" at bounding box center [579, 16] width 37 height 9
click at [534, 18] on span "Getaways Plus" at bounding box center [510, 16] width 55 height 9
click at [534, 18] on span "Getaways Plus" at bounding box center [511, 16] width 56 height 9
